Goal: Task Accomplishment & Management: Use online tool/utility

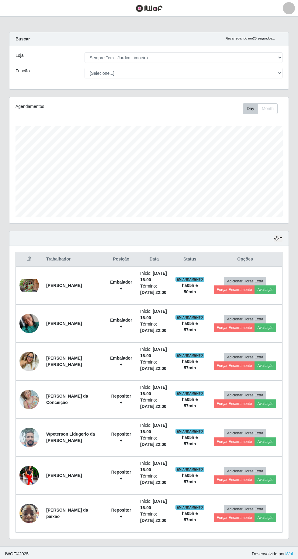
select select "508"
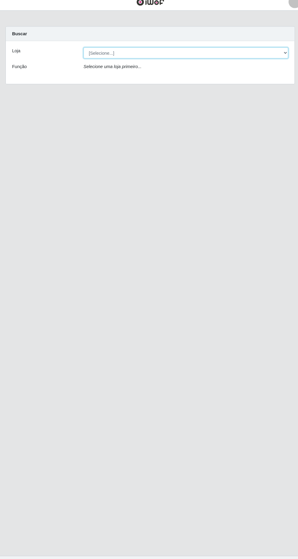
click at [265, 58] on select "[Selecione...] [GEOGRAPHIC_DATA] - [GEOGRAPHIC_DATA] [GEOGRAPHIC_DATA] - [GEOGR…" at bounding box center [184, 57] width 198 height 11
select select "508"
click at [85, 52] on select "[Selecione...] [GEOGRAPHIC_DATA] - [GEOGRAPHIC_DATA] [GEOGRAPHIC_DATA] - [GEOGR…" at bounding box center [184, 57] width 198 height 11
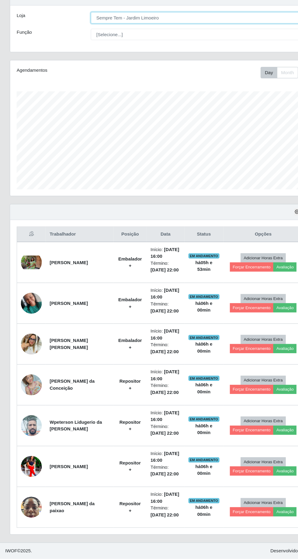
scroll to position [40, 0]
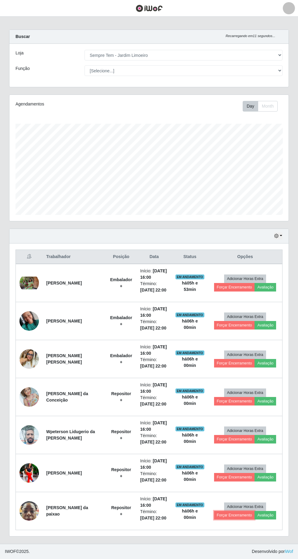
click at [229, 511] on button "Forçar Encerramento" at bounding box center [234, 515] width 41 height 9
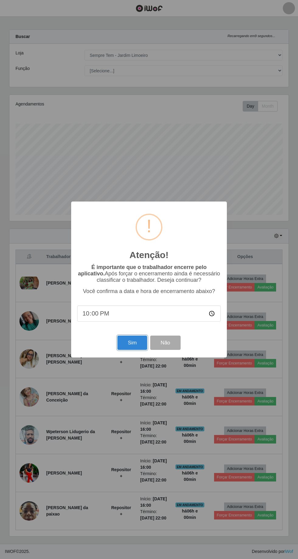
click at [123, 342] on button "Sim" at bounding box center [131, 343] width 29 height 14
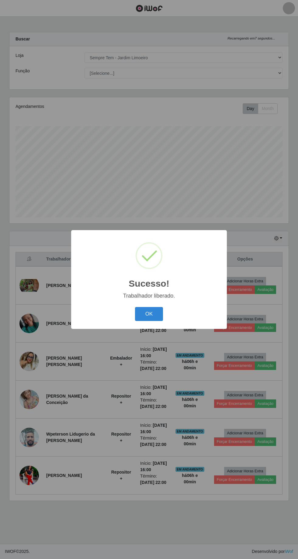
click at [147, 318] on button "OK" at bounding box center [149, 314] width 28 height 14
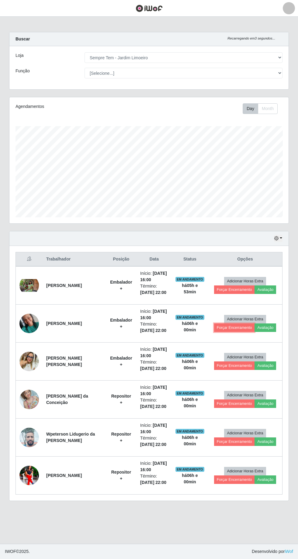
click at [230, 324] on button "Forçar Encerramento" at bounding box center [234, 328] width 41 height 9
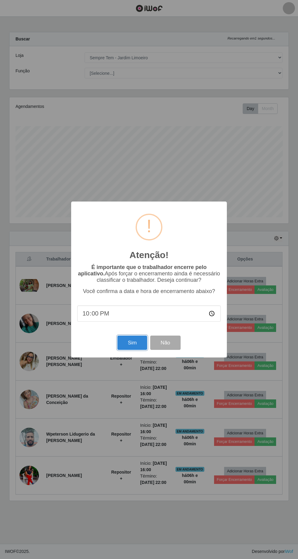
click at [125, 346] on button "Sim" at bounding box center [131, 343] width 29 height 14
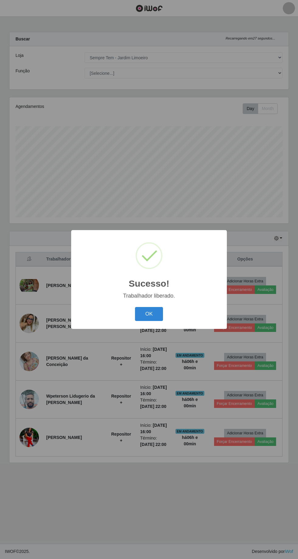
click at [145, 320] on button "OK" at bounding box center [149, 314] width 28 height 14
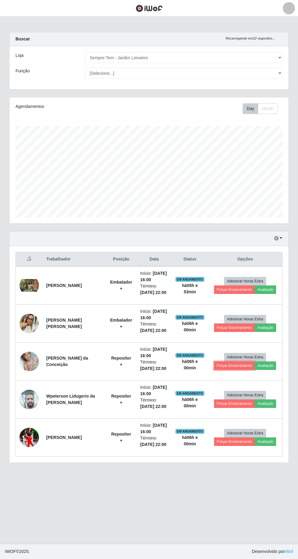
click at [227, 362] on button "Forçar Encerramento" at bounding box center [234, 366] width 41 height 9
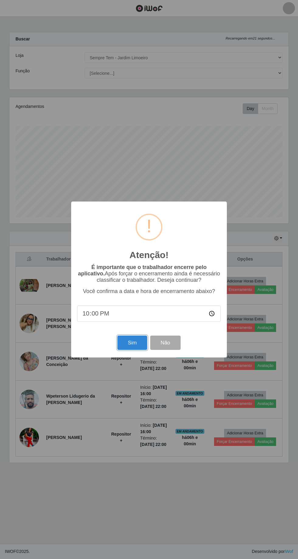
click at [130, 342] on button "Sim" at bounding box center [131, 343] width 29 height 14
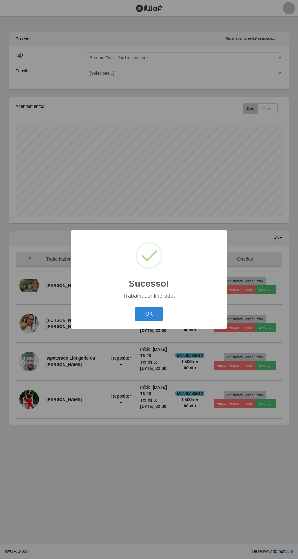
click at [152, 314] on button "OK" at bounding box center [149, 314] width 28 height 14
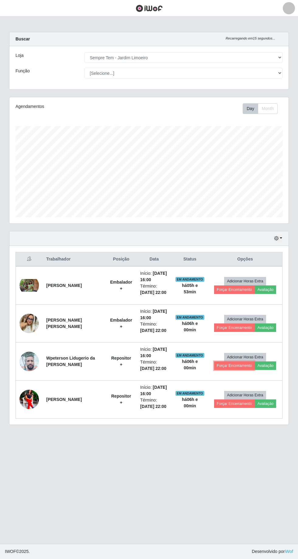
click at [227, 362] on button "Forçar Encerramento" at bounding box center [234, 366] width 41 height 9
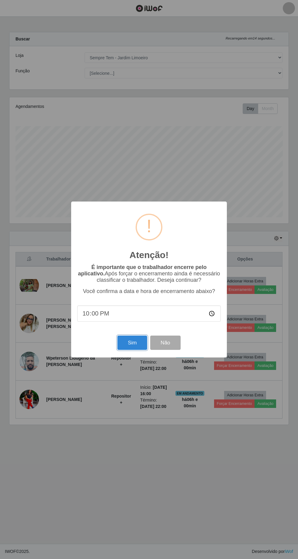
click at [132, 342] on button "Sim" at bounding box center [131, 343] width 29 height 14
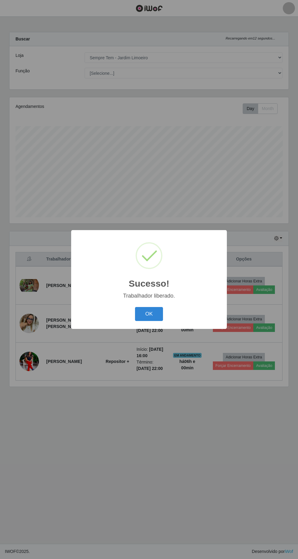
click at [154, 309] on button "OK" at bounding box center [149, 314] width 28 height 14
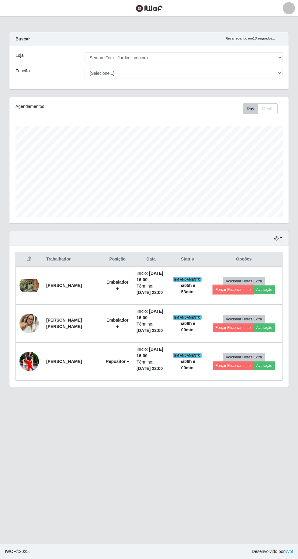
click at [228, 286] on button "Forçar Encerramento" at bounding box center [233, 290] width 41 height 9
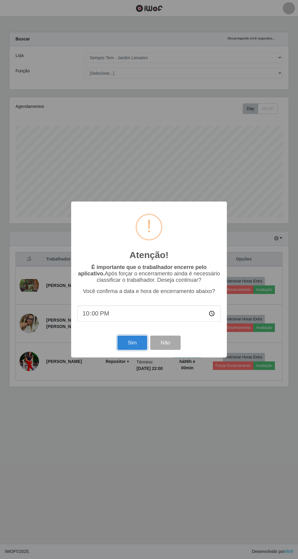
click at [122, 345] on button "Sim" at bounding box center [131, 343] width 29 height 14
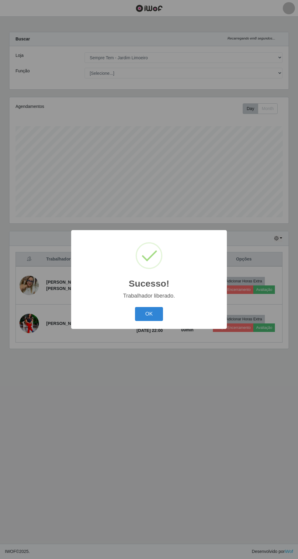
click at [151, 307] on button "OK" at bounding box center [149, 314] width 28 height 14
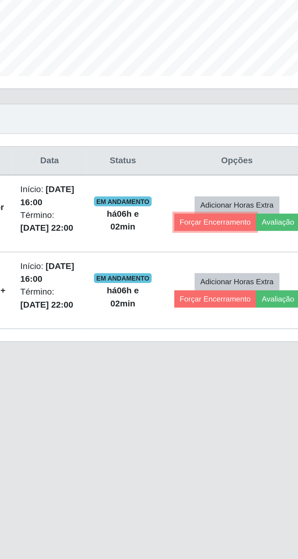
click at [226, 286] on button "Forçar Encerramento" at bounding box center [233, 290] width 41 height 9
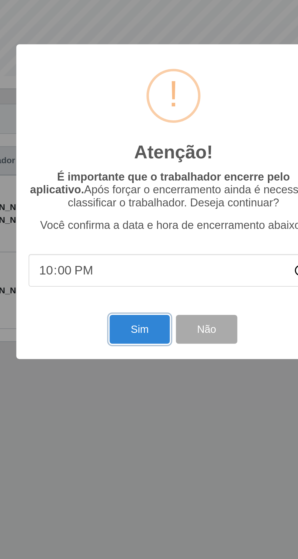
click at [127, 344] on button "Sim" at bounding box center [131, 343] width 29 height 14
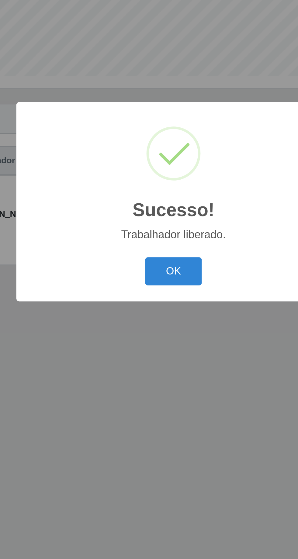
click at [144, 317] on button "OK" at bounding box center [149, 314] width 28 height 14
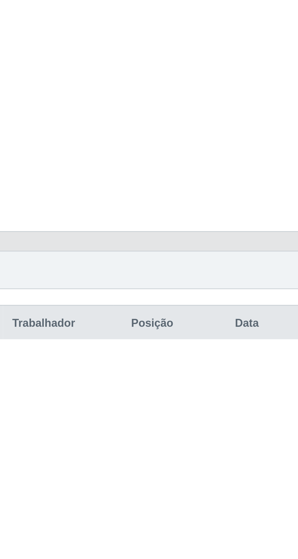
scroll to position [0, 0]
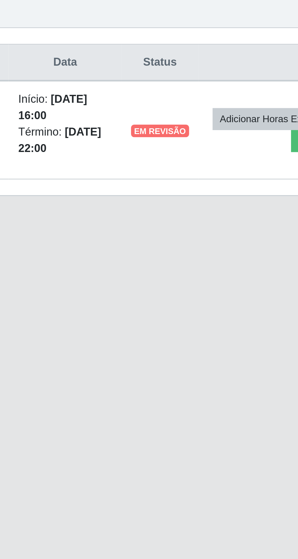
click at [236, 286] on button "Forçar Encerramento" at bounding box center [256, 281] width 41 height 9
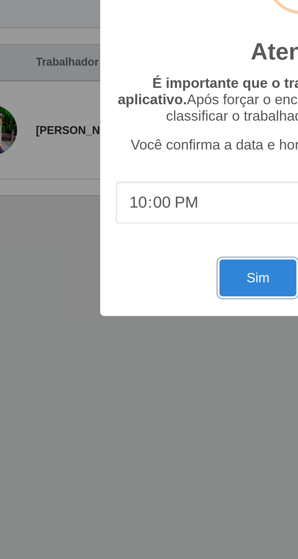
click at [124, 346] on button "Sim" at bounding box center [131, 343] width 29 height 14
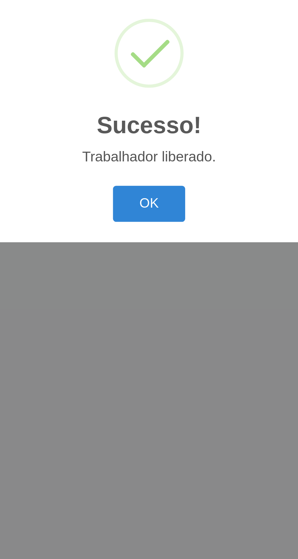
click at [154, 317] on button "OK" at bounding box center [149, 314] width 28 height 14
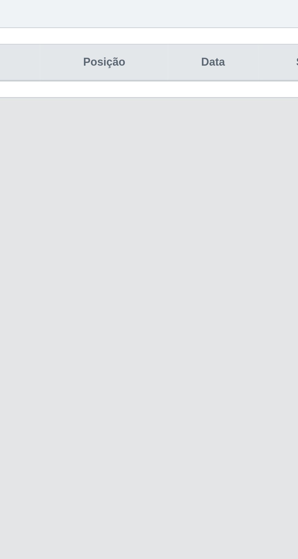
click at [93, 314] on main "Carregando... Buscar Recarregando em 14 segundos... Loja [Selecione...] Carone …" at bounding box center [149, 280] width 298 height 527
